Goal: Task Accomplishment & Management: Use online tool/utility

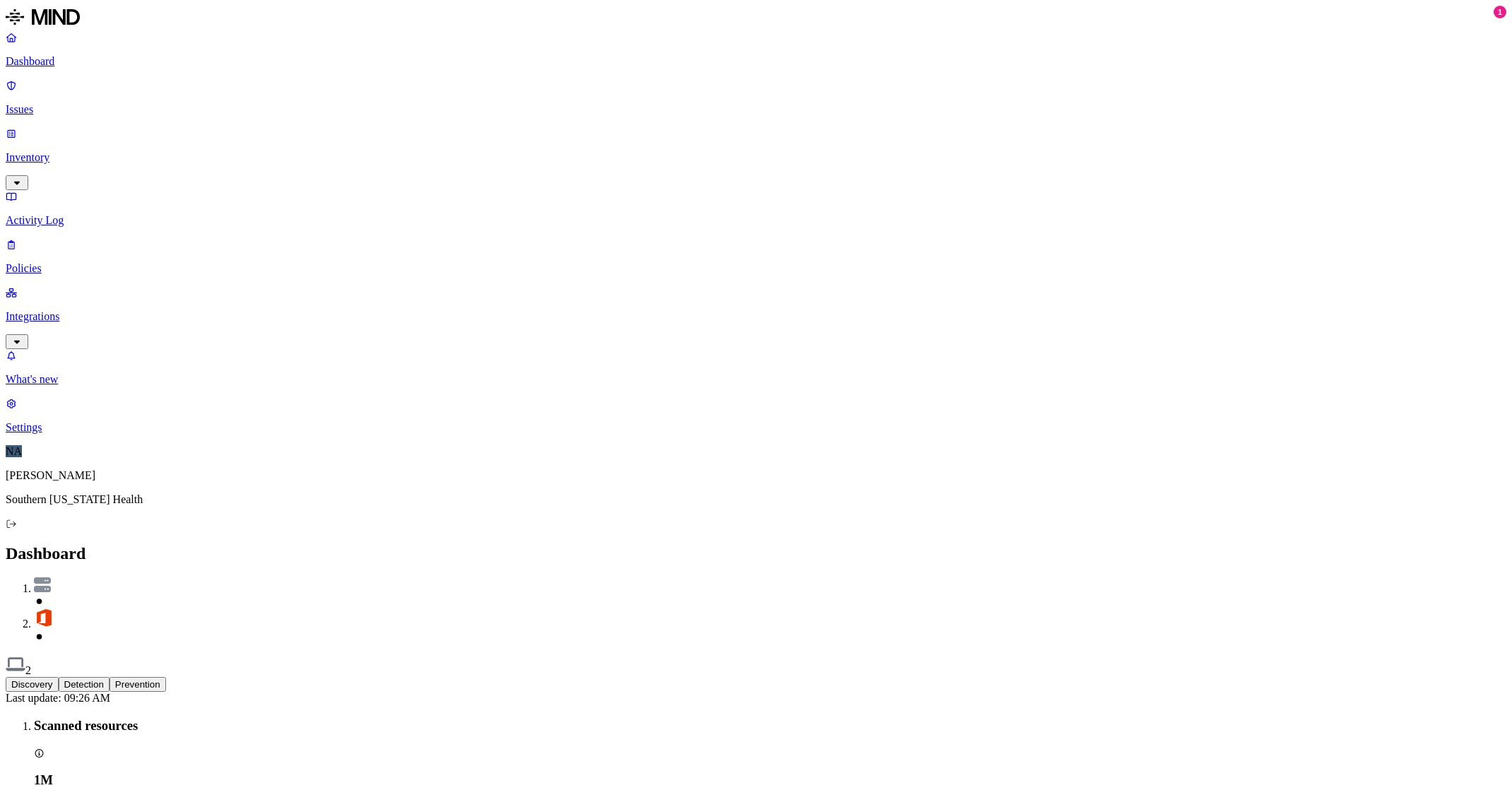
click at [62, 151] on p "Inventory" at bounding box center [756, 157] width 1501 height 13
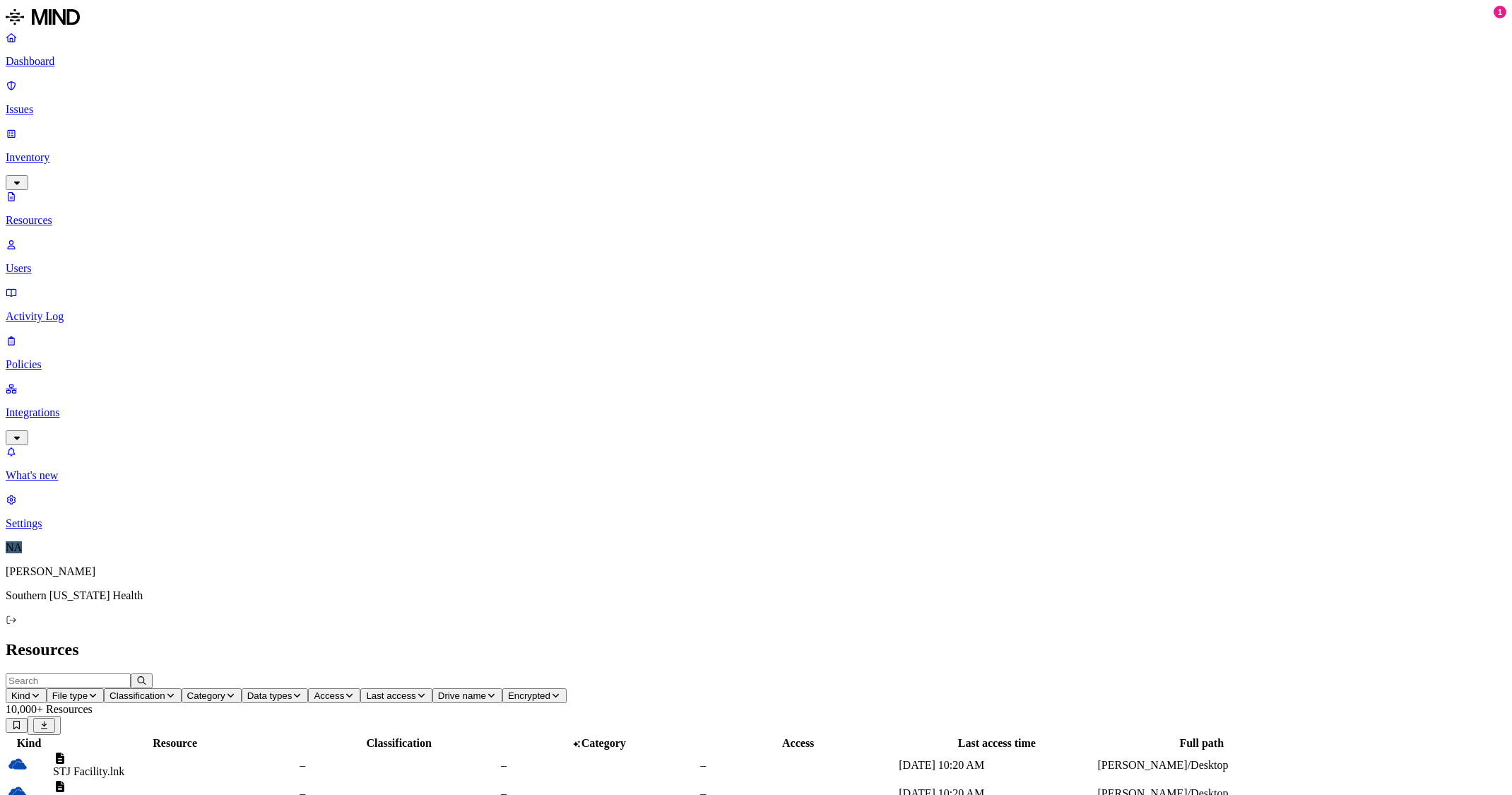
click at [503, 689] on button "Drive name" at bounding box center [468, 696] width 70 height 15
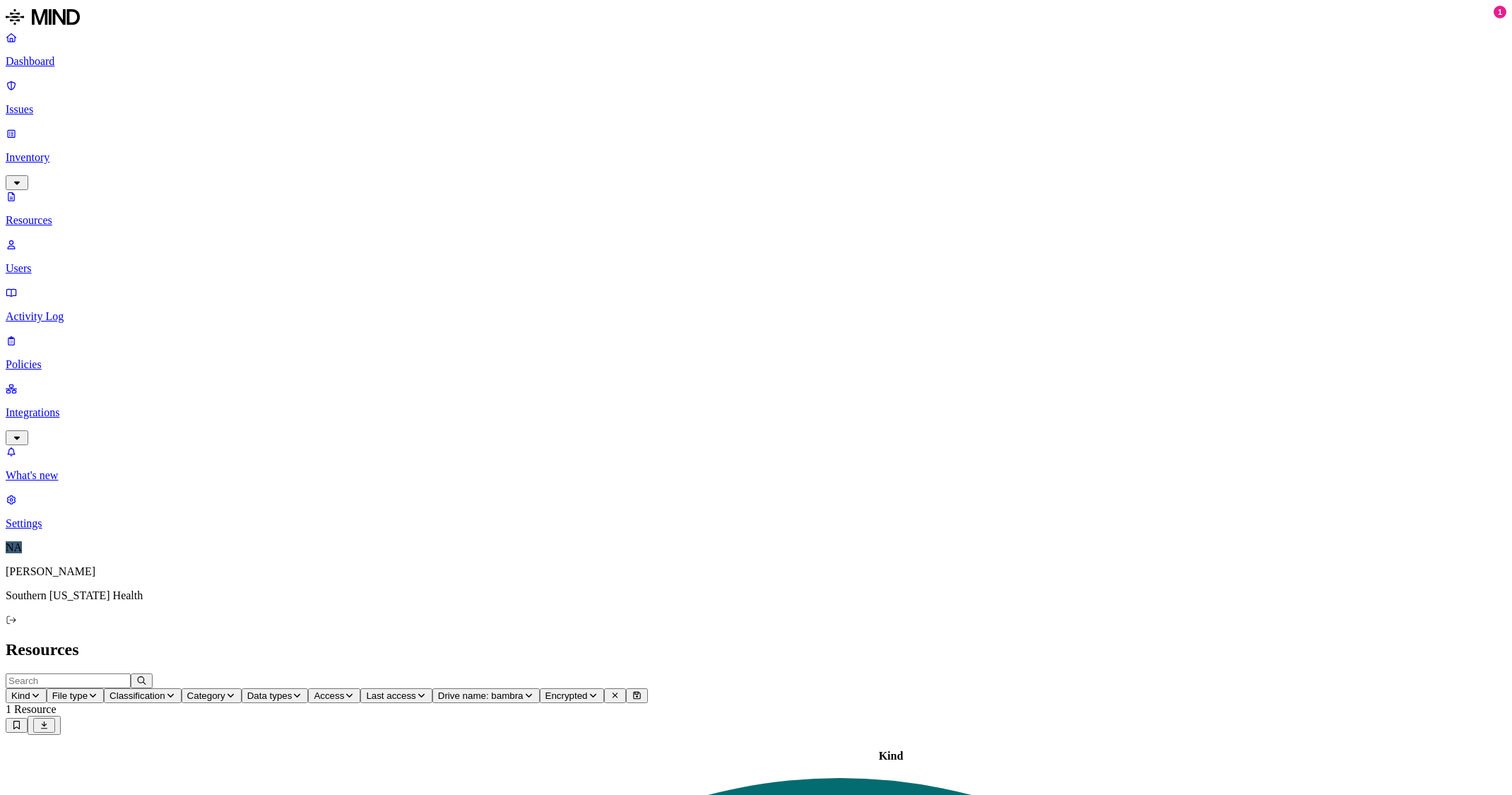
click at [534, 692] on icon "button" at bounding box center [529, 695] width 11 height 8
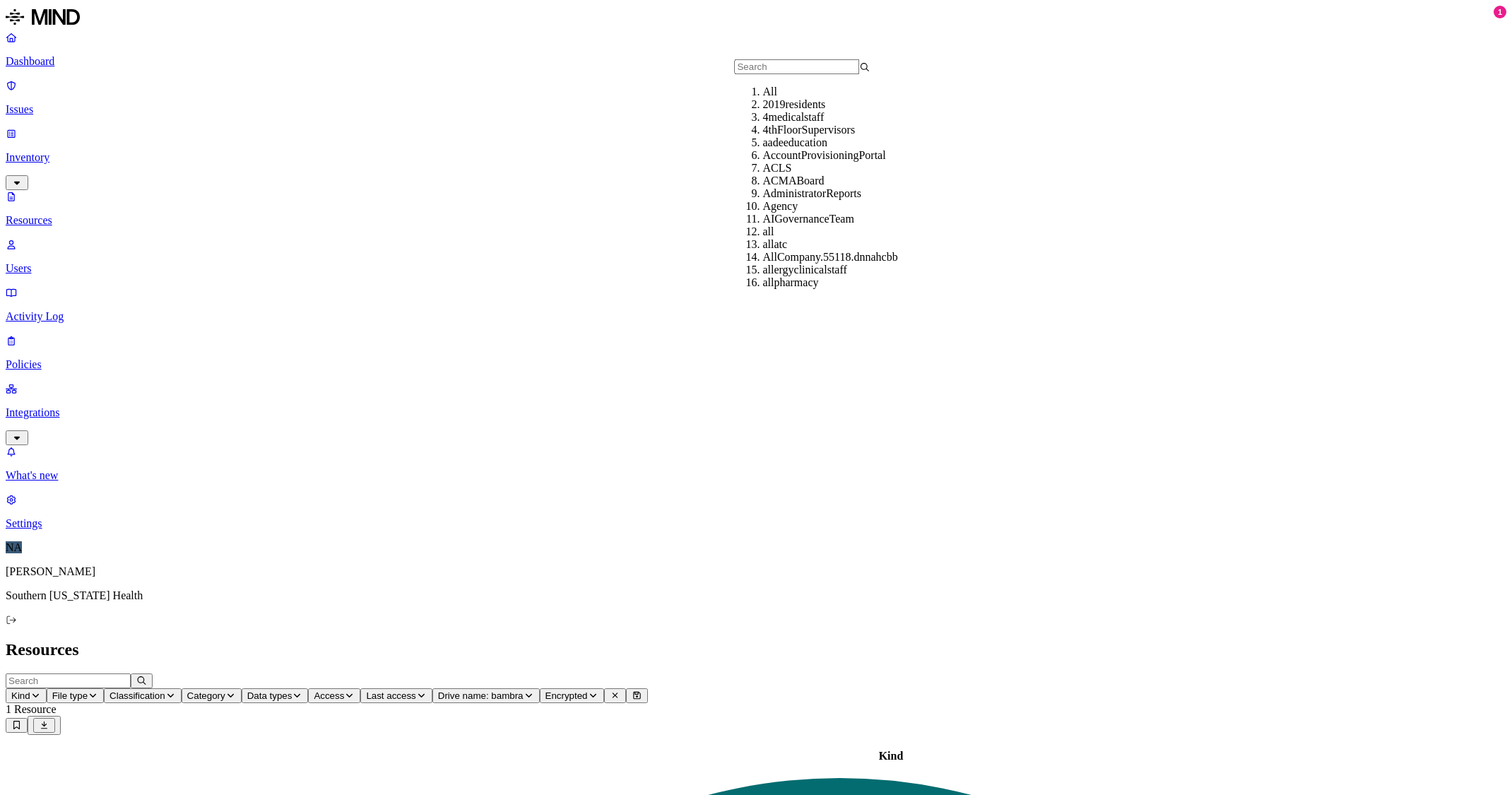
click at [785, 97] on div "All" at bounding box center [830, 92] width 136 height 13
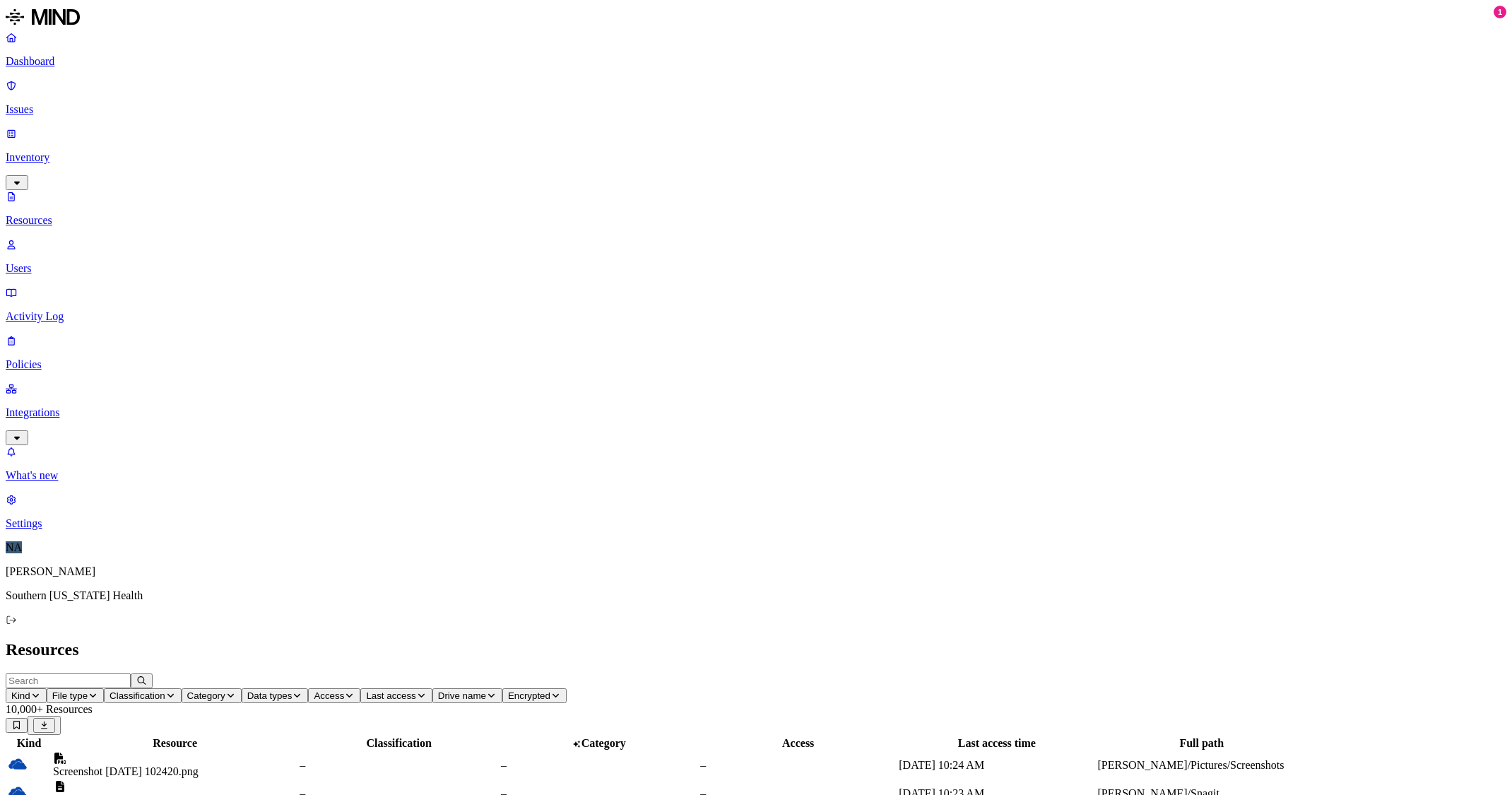
click at [309, 689] on button "Data types" at bounding box center [275, 696] width 67 height 15
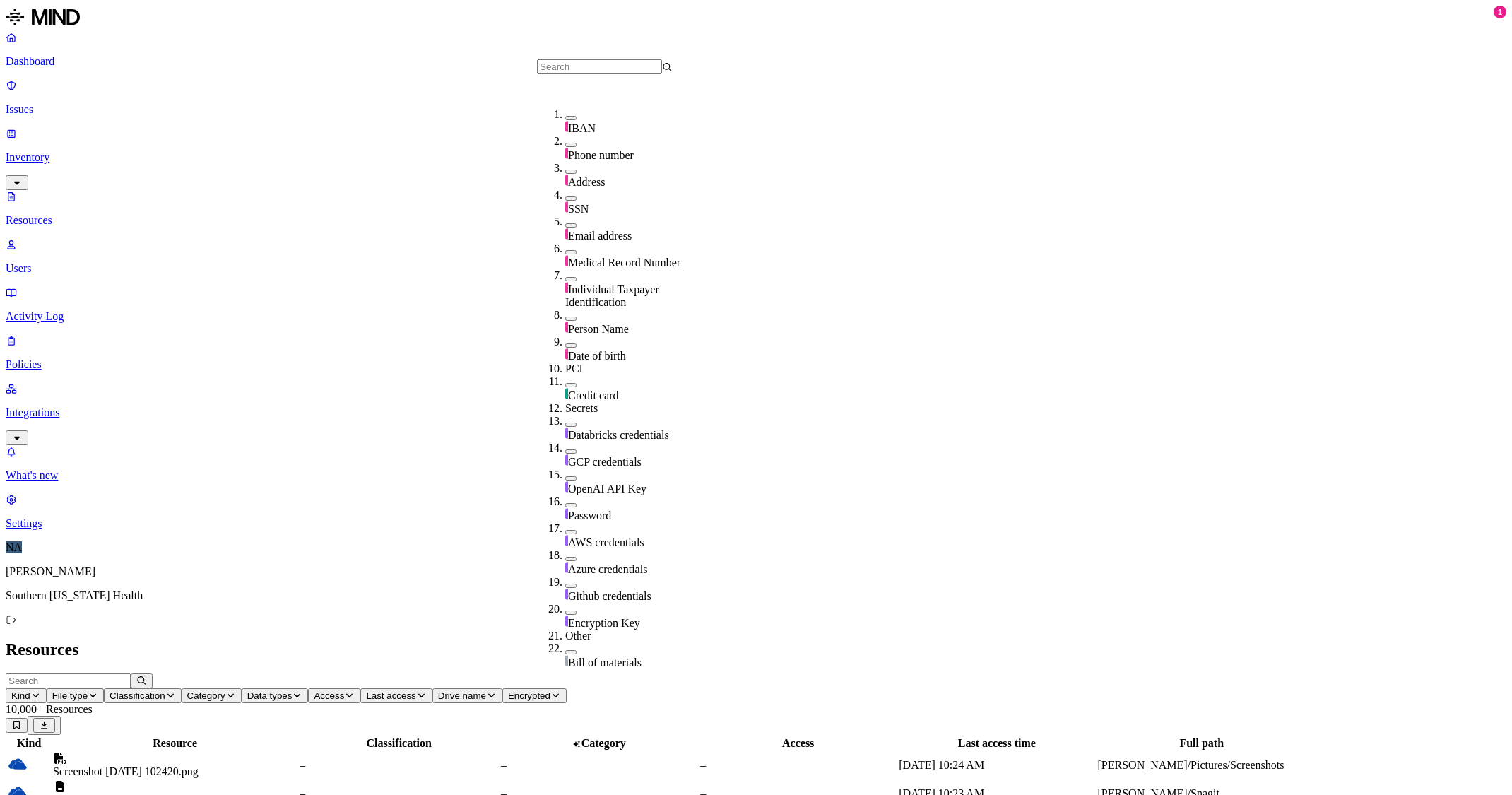
scroll to position [209, 0]
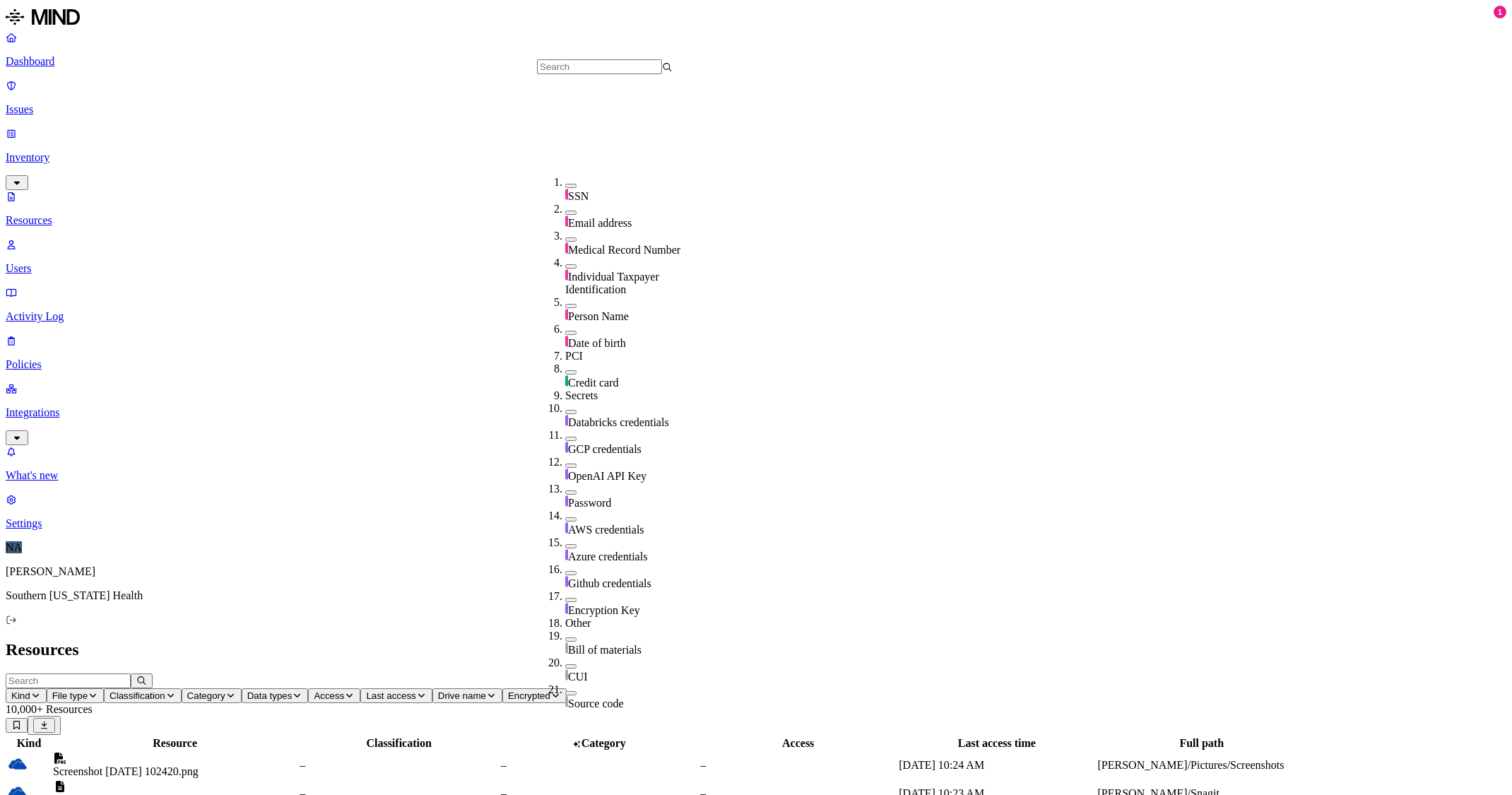
click at [566, 363] on div "Credit card" at bounding box center [633, 376] width 136 height 27
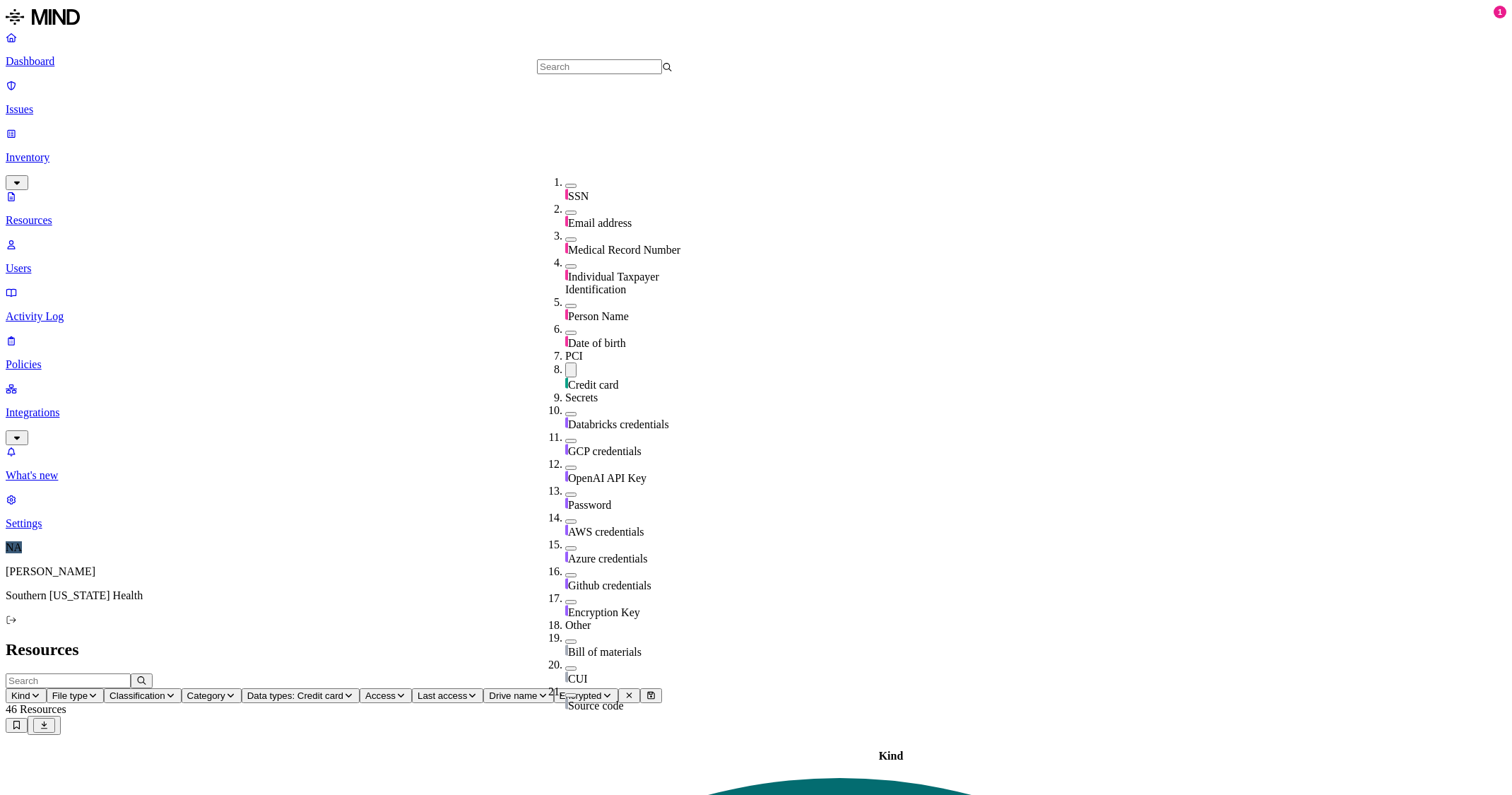
click at [1010, 640] on h2 "Resources" at bounding box center [756, 649] width 1501 height 19
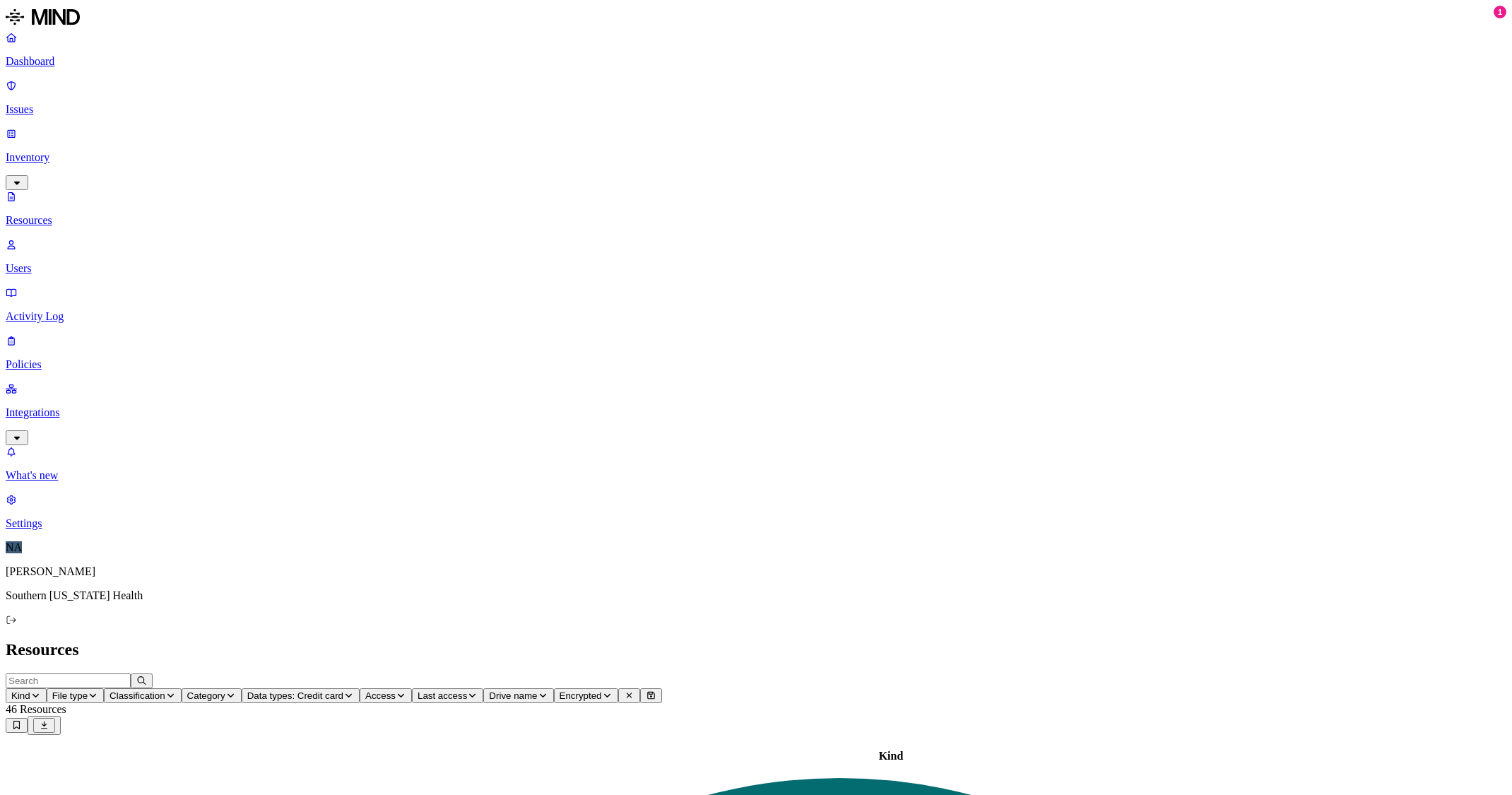
click at [41, 692] on icon "button" at bounding box center [36, 695] width 11 height 8
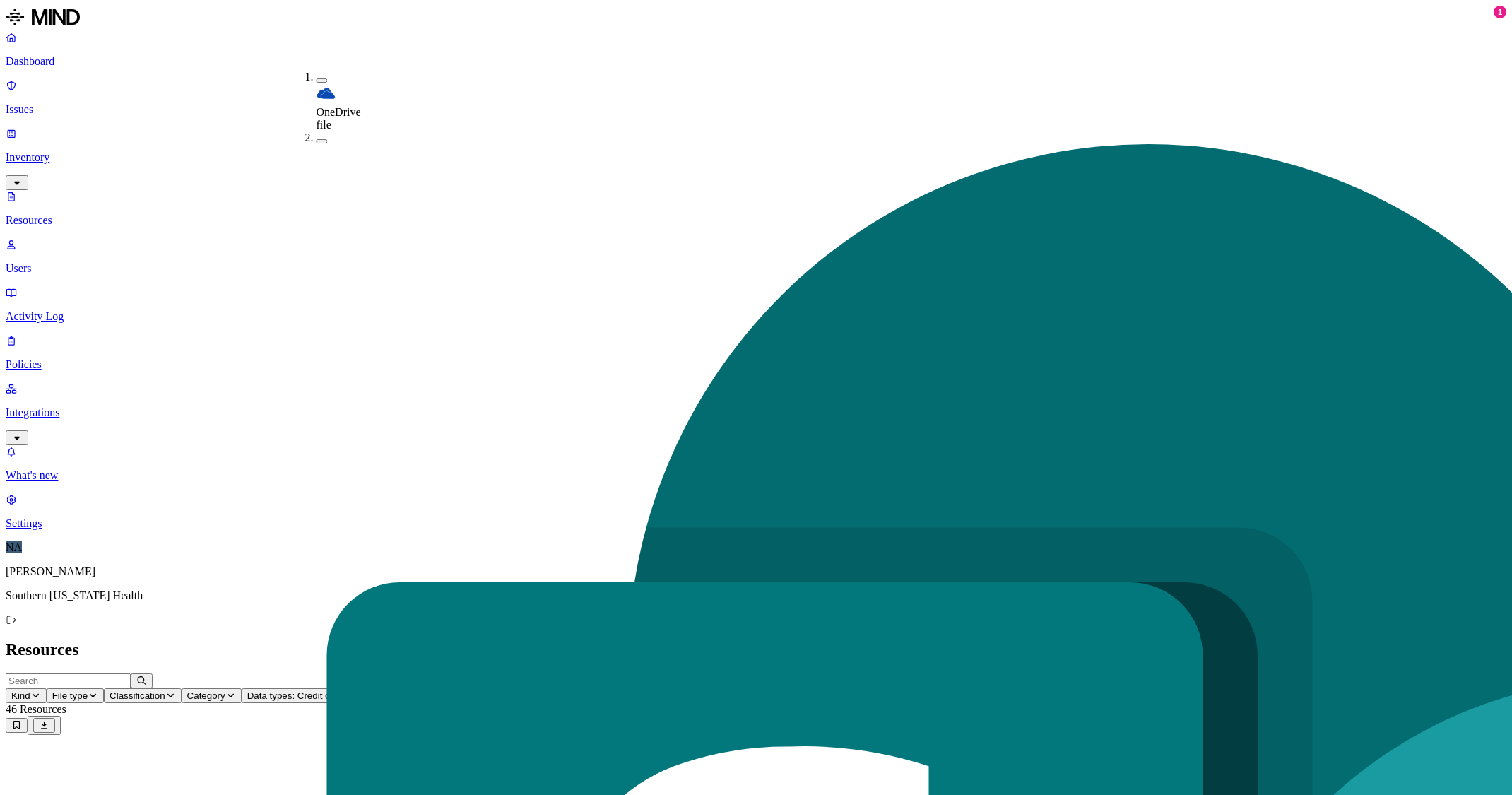
click at [493, 640] on h2 "Resources" at bounding box center [756, 649] width 1501 height 19
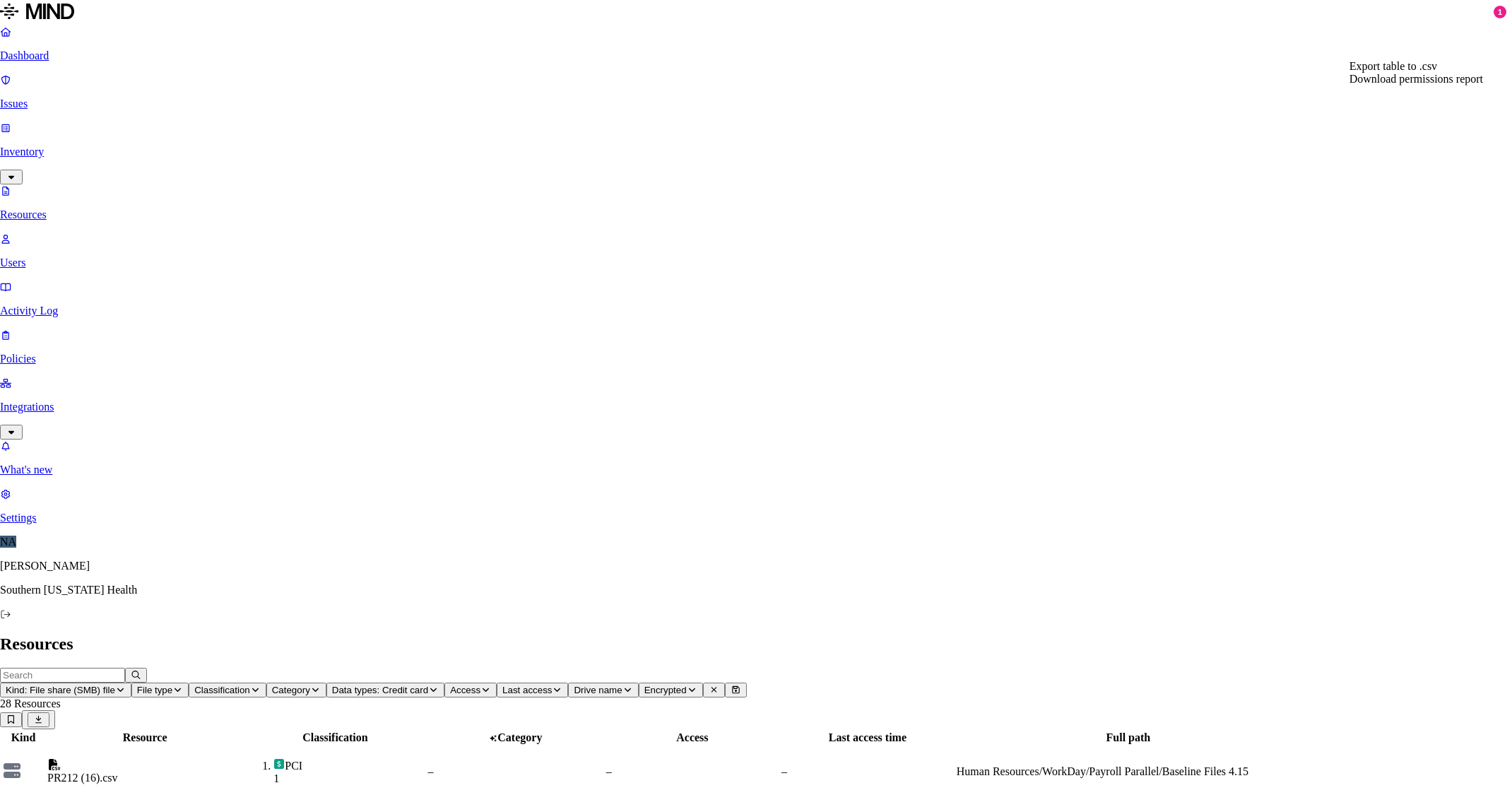
click at [1384, 72] on span "Export table to .csv" at bounding box center [1393, 66] width 88 height 12
